Goal: Information Seeking & Learning: Learn about a topic

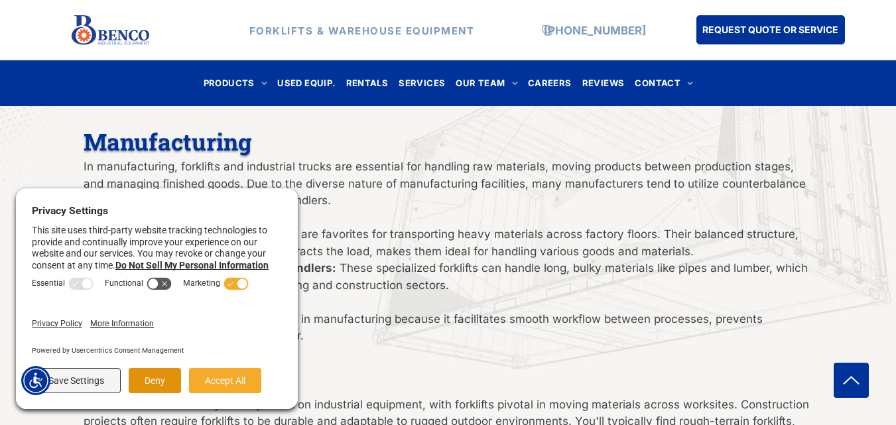
click at [149, 387] on button "Deny" at bounding box center [155, 380] width 52 height 25
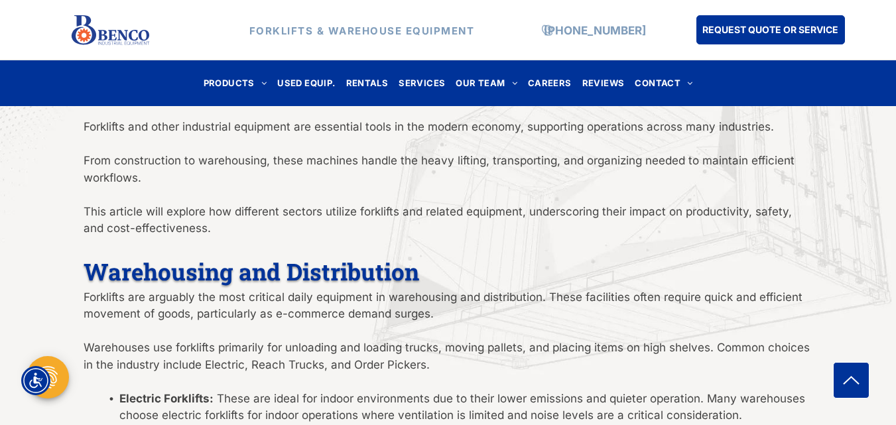
scroll to position [464, 0]
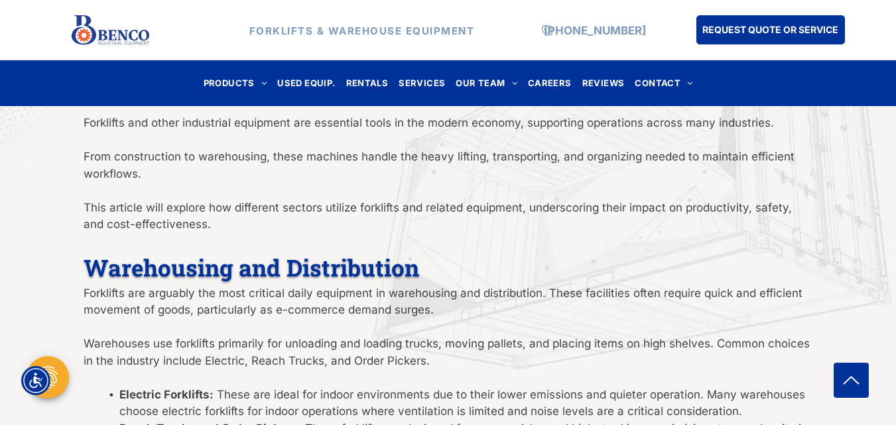
click at [355, 270] on span "Warehousing and Distribution" at bounding box center [252, 267] width 336 height 31
copy span "Distribution"
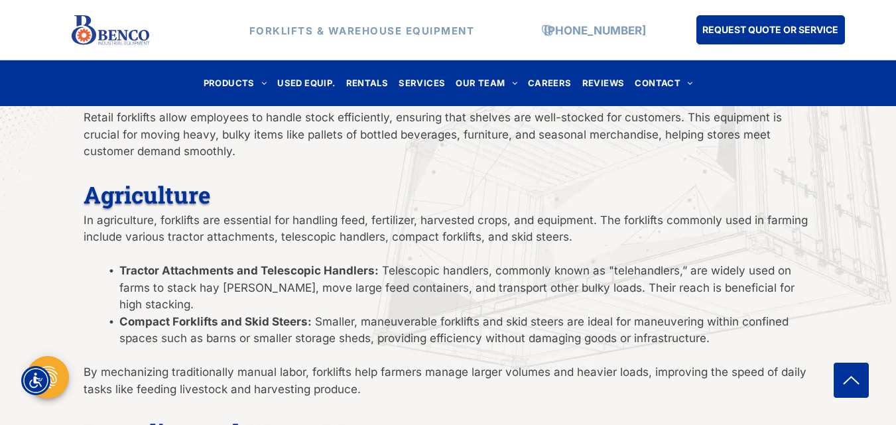
scroll to position [2122, 0]
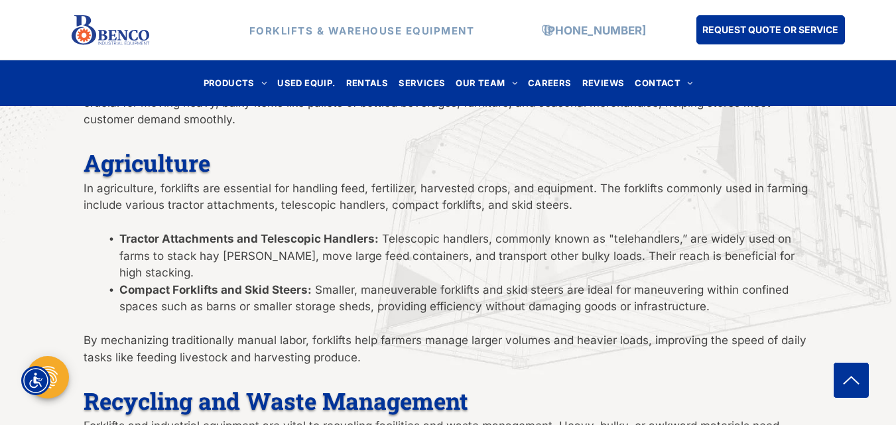
click at [149, 166] on span "Agriculture" at bounding box center [147, 162] width 127 height 31
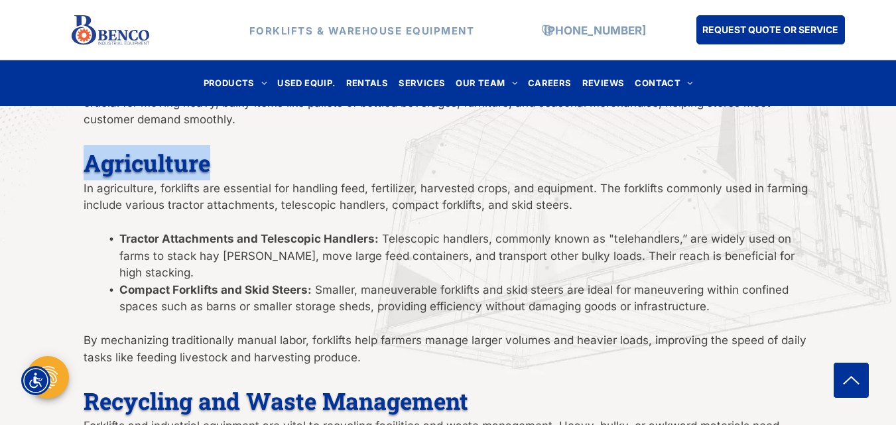
click at [149, 166] on span "Agriculture" at bounding box center [147, 162] width 127 height 31
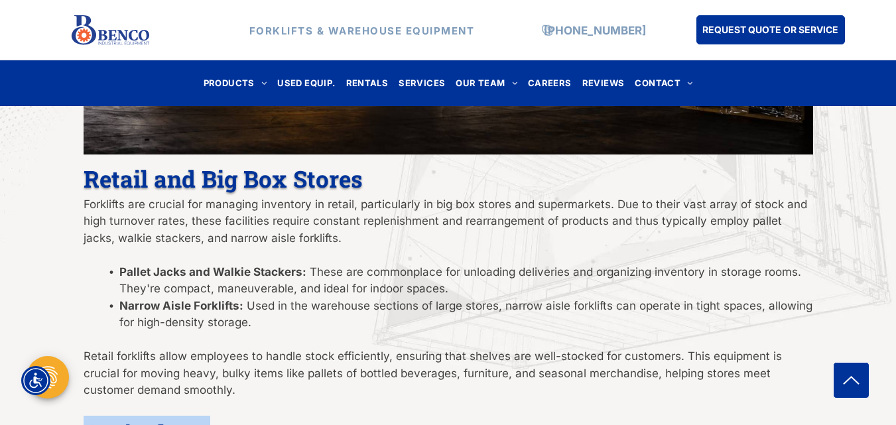
scroll to position [1857, 0]
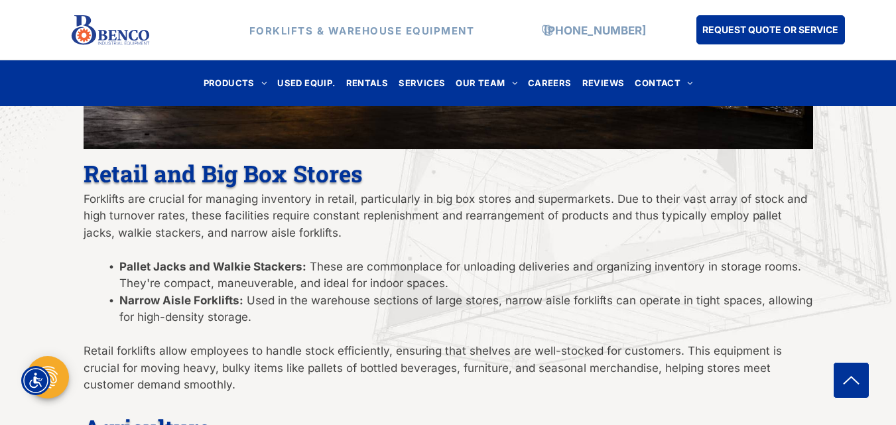
click at [253, 208] on p "Forklifts are crucial for managing inventory in retail, particularly in big box…" at bounding box center [449, 216] width 730 height 51
click at [247, 188] on span "Retail and Big Box Stores" at bounding box center [223, 173] width 279 height 31
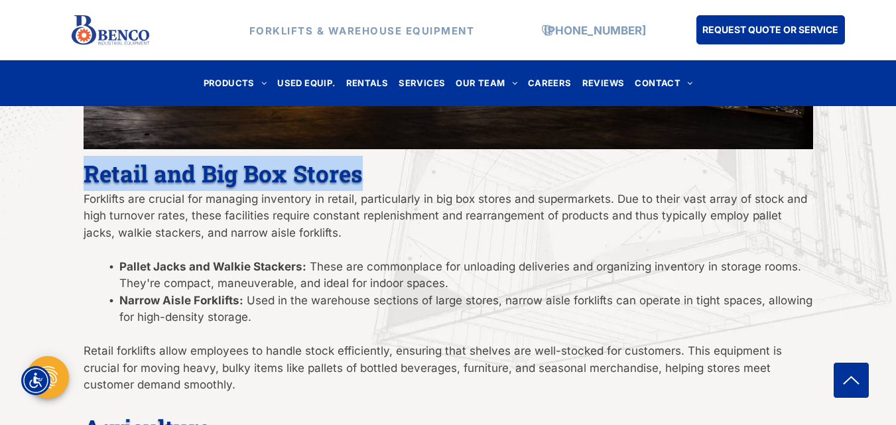
click at [247, 188] on span "Retail and Big Box Stores" at bounding box center [223, 173] width 279 height 31
copy div "Retail and Big Box Stores"
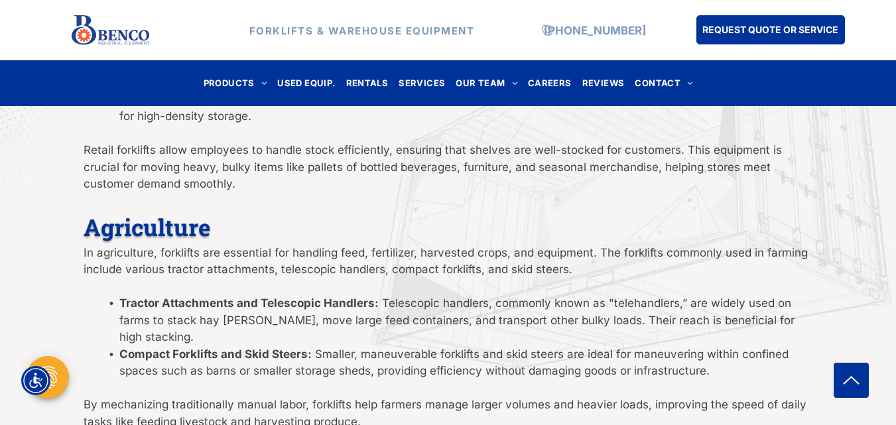
scroll to position [2056, 0]
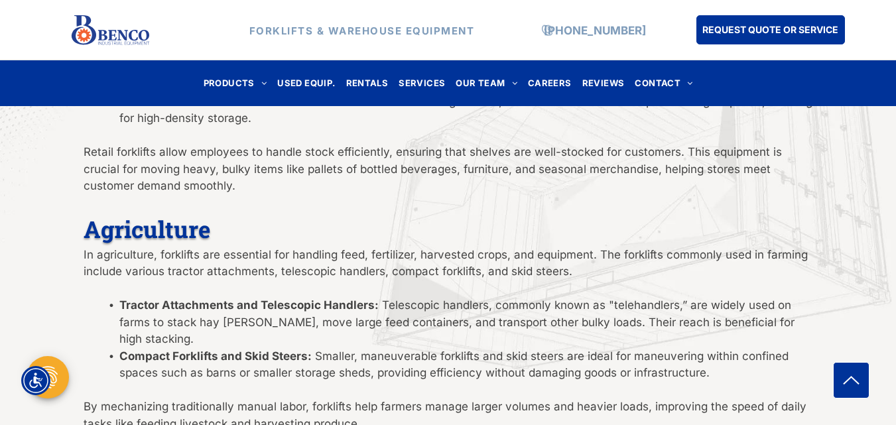
click at [135, 233] on span "Agriculture" at bounding box center [147, 229] width 127 height 31
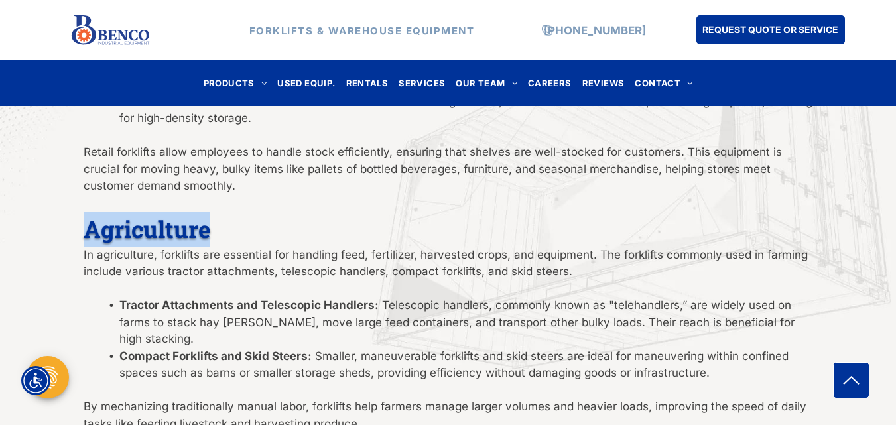
click at [135, 233] on span "Agriculture" at bounding box center [147, 229] width 127 height 31
copy span "Agriculture"
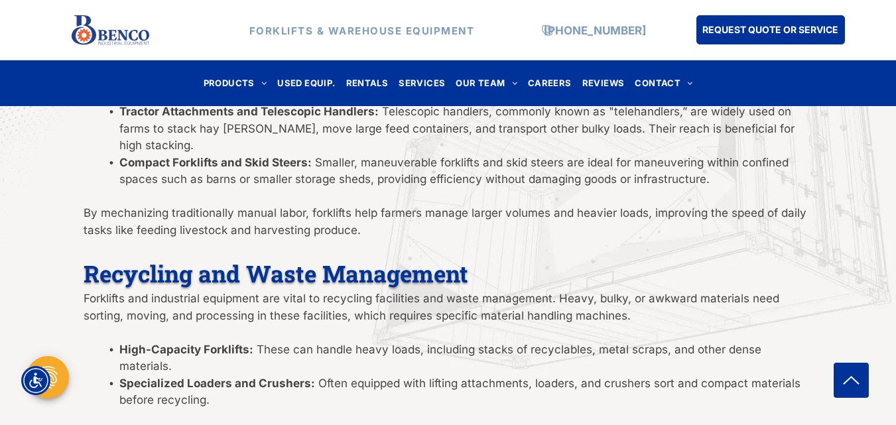
scroll to position [2321, 0]
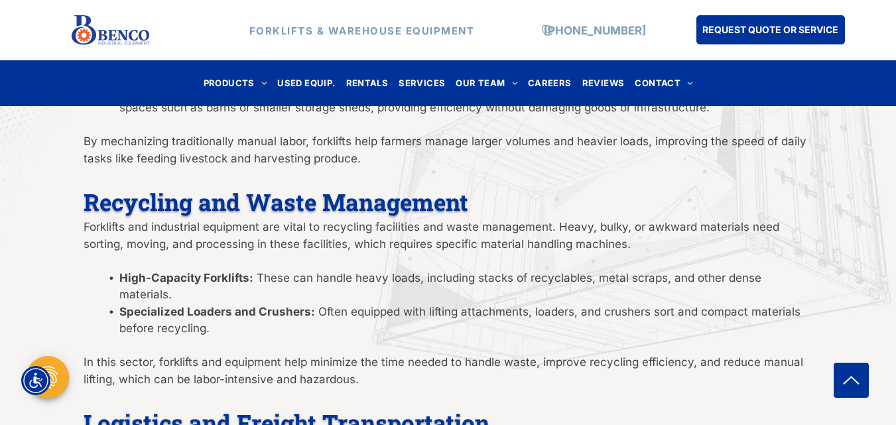
click at [151, 220] on span "Forklifts and industrial equipment are vital to recycling facilities and waste …" at bounding box center [432, 235] width 696 height 31
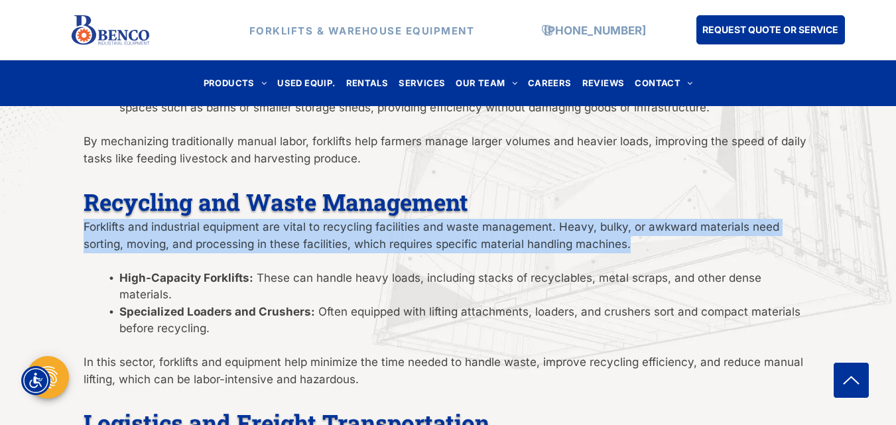
click at [151, 220] on span "Forklifts and industrial equipment are vital to recycling facilities and waste …" at bounding box center [432, 235] width 696 height 31
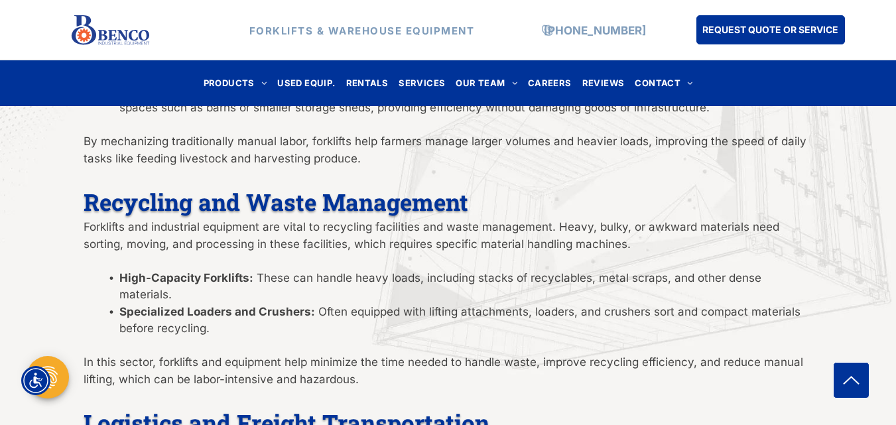
click at [161, 186] on span "Recycling and Waste Management" at bounding box center [276, 201] width 385 height 31
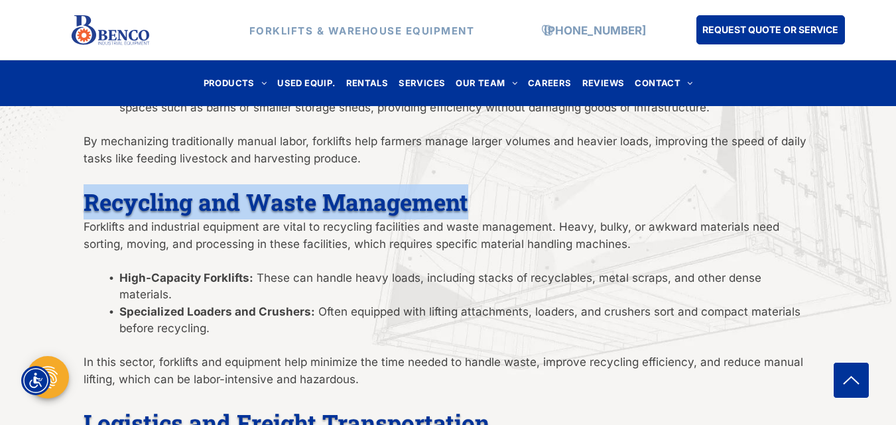
click at [161, 186] on span "Recycling and Waste Management" at bounding box center [276, 201] width 385 height 31
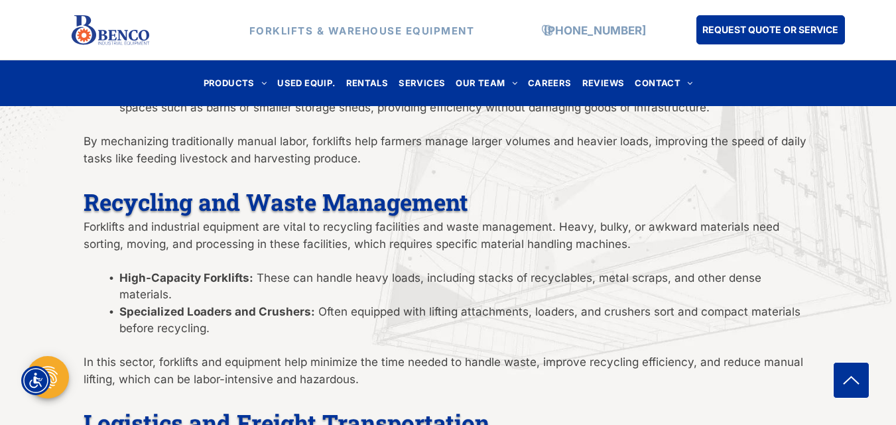
click at [164, 219] on p "Forklifts and industrial equipment are vital to recycling facilities and waste …" at bounding box center [449, 236] width 730 height 34
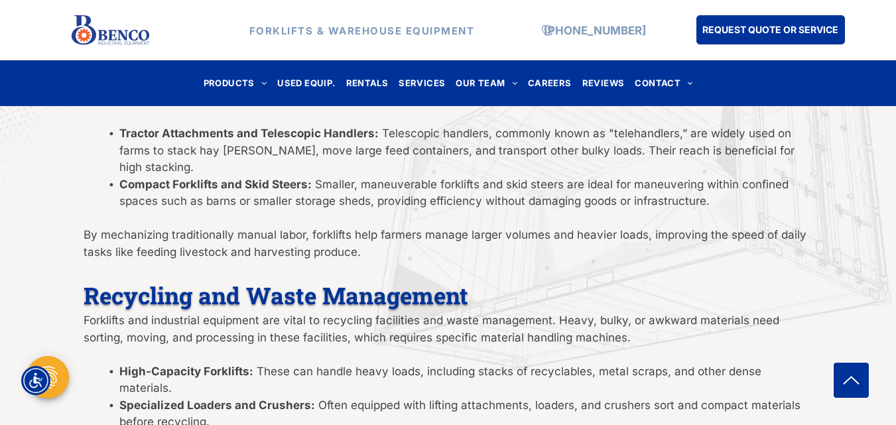
scroll to position [2255, 0]
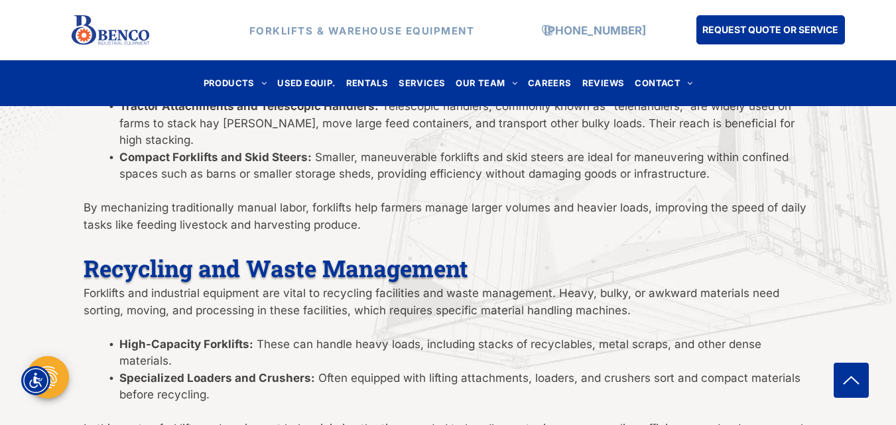
click at [144, 253] on span "Recycling and Waste Management" at bounding box center [276, 268] width 385 height 31
copy span "Recycling"
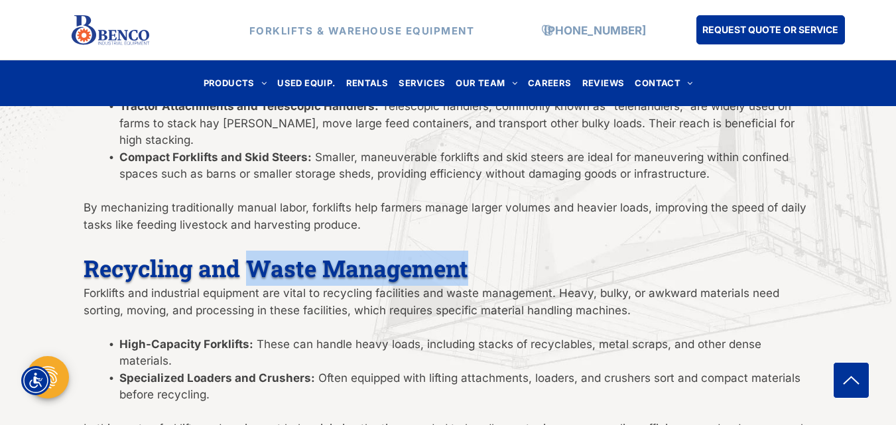
copy span "Waste Management"
drag, startPoint x: 249, startPoint y: 252, endPoint x: 491, endPoint y: 249, distance: 241.4
click at [491, 251] on h2 "Recycling and Waste Management" at bounding box center [449, 268] width 730 height 35
